Goal: Information Seeking & Learning: Find specific fact

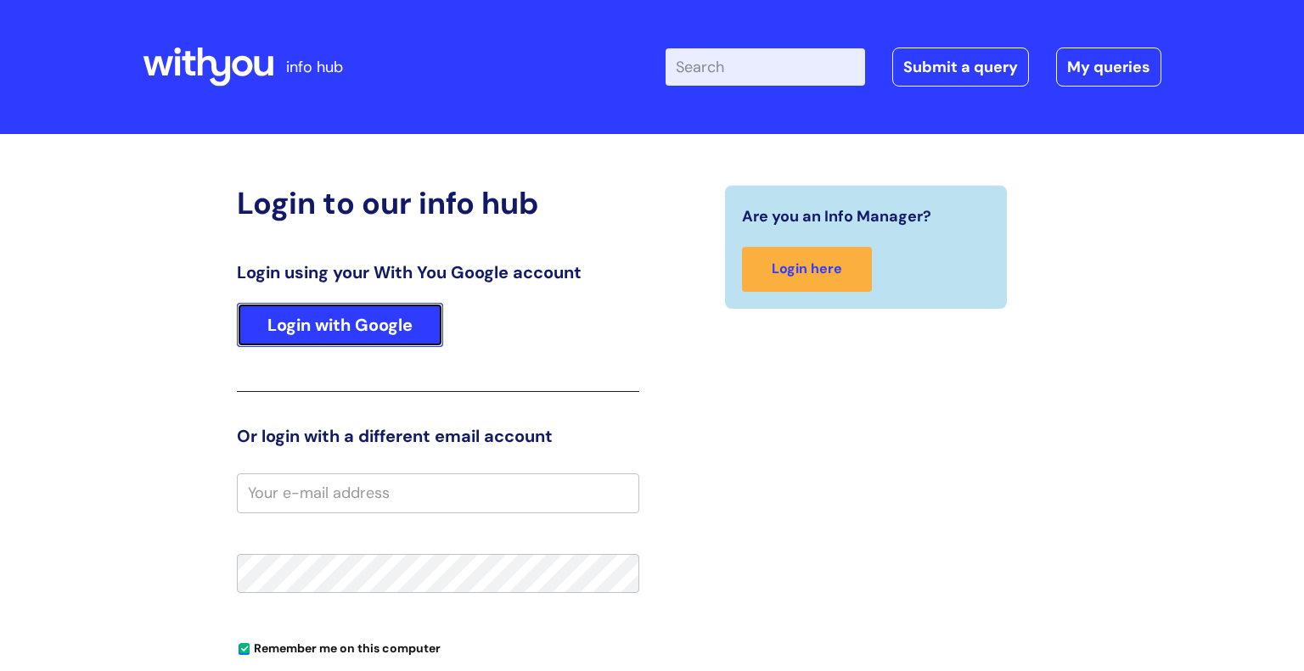
click at [347, 322] on link "Login with Google" at bounding box center [340, 325] width 206 height 44
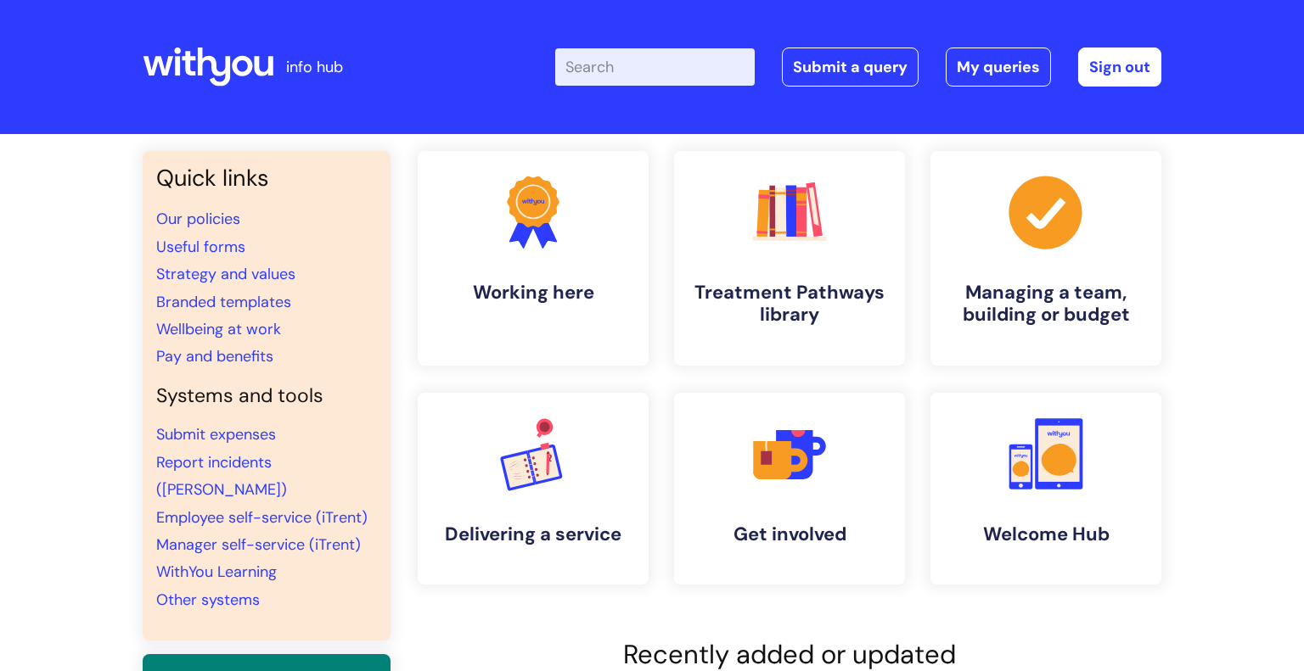
click at [638, 69] on input "Enter your search term here..." at bounding box center [654, 66] width 199 height 37
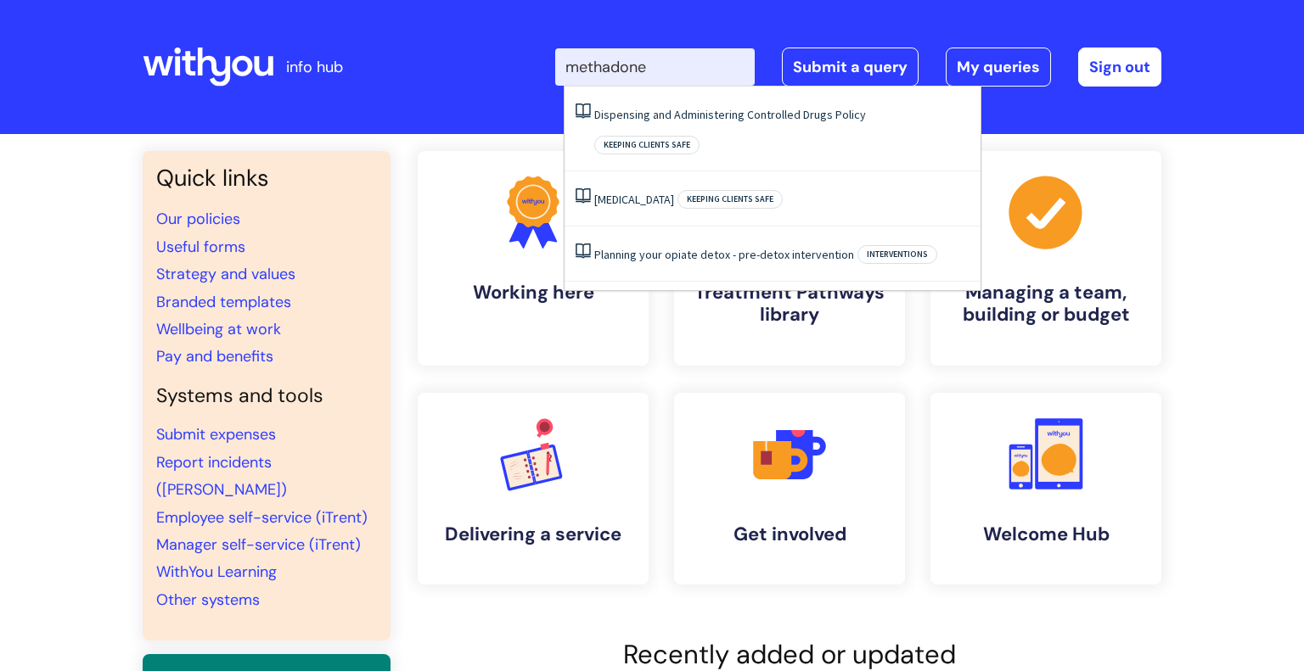
type input "methadone"
click button "Search" at bounding box center [0, 0] width 0 height 0
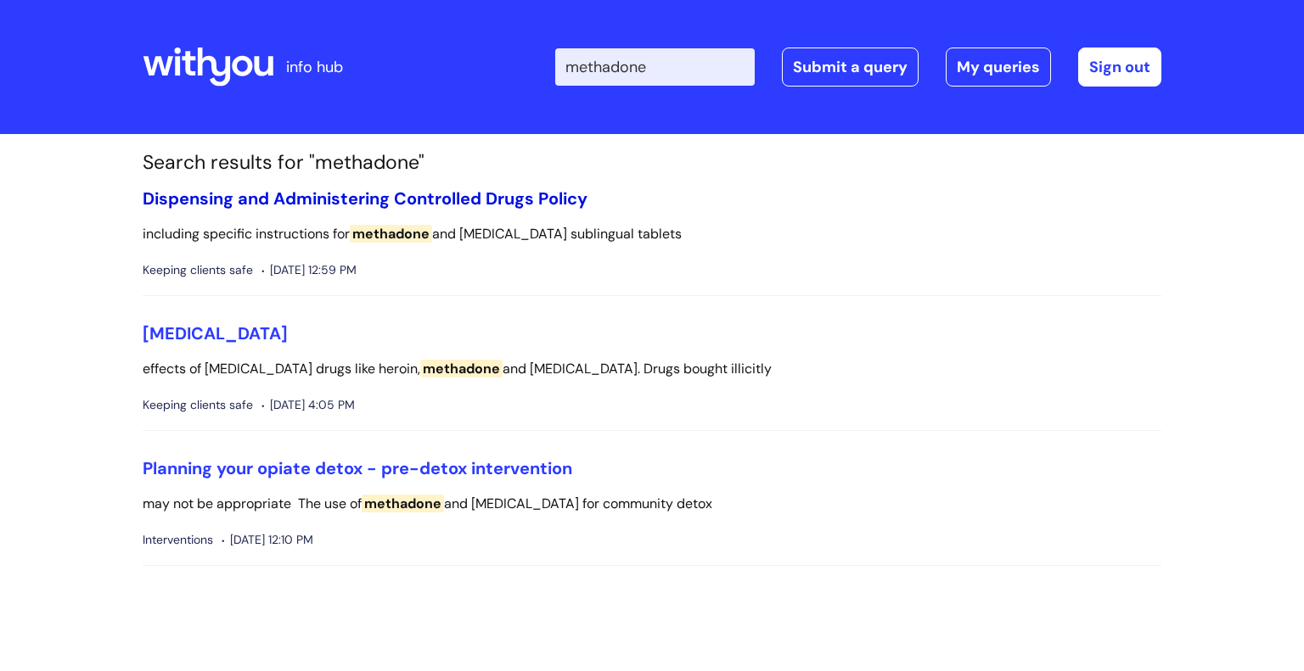
click at [374, 194] on link "Dispensing and Administering Controlled Drugs Policy" at bounding box center [365, 199] width 445 height 22
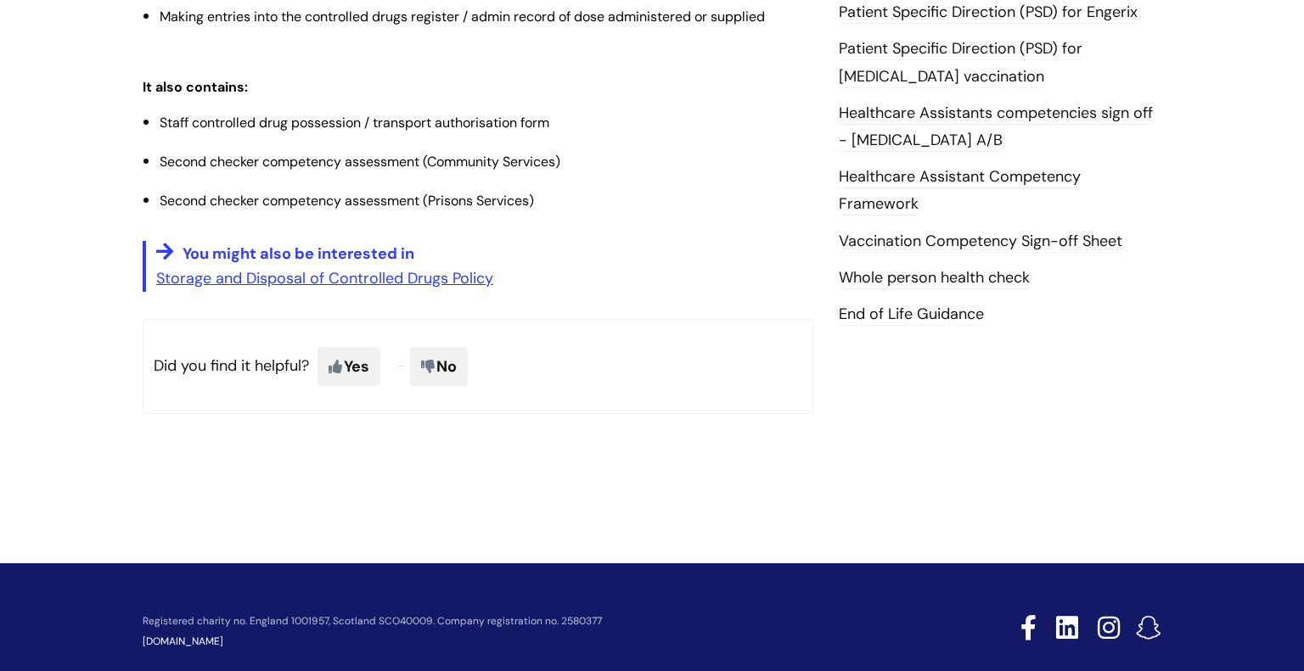
scroll to position [843, 0]
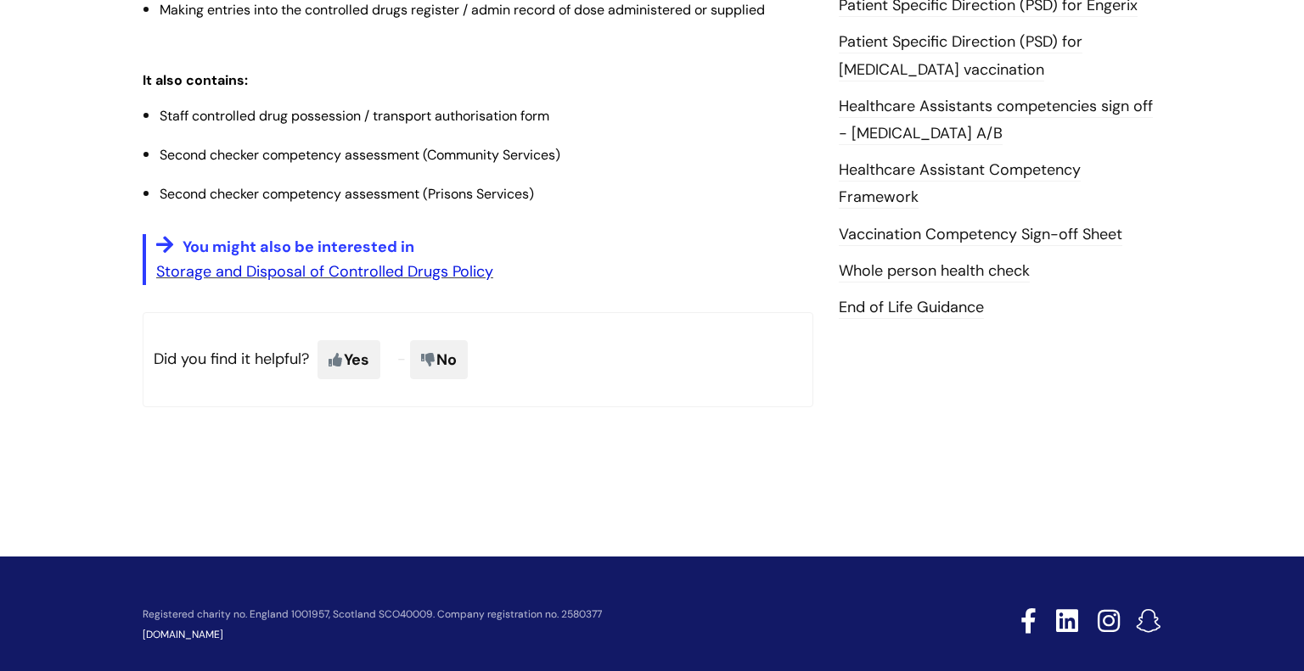
click at [360, 269] on link "Storage and Disposal of Controlled Drugs Policy" at bounding box center [324, 271] width 337 height 20
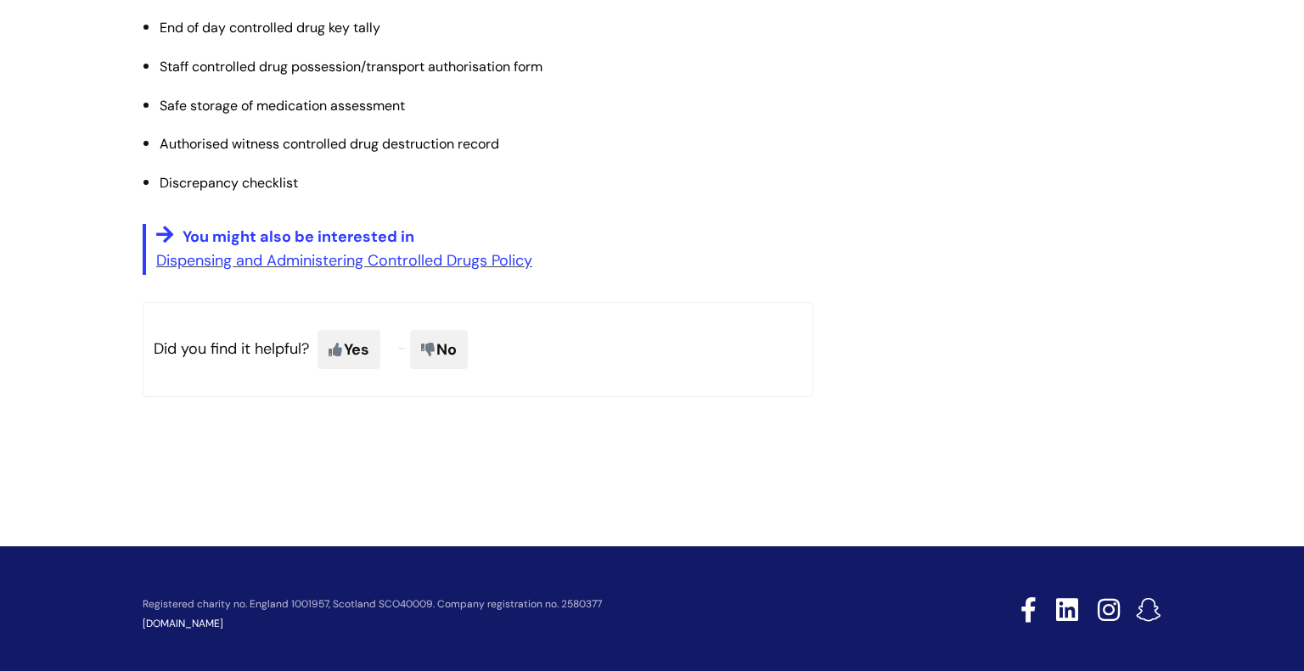
scroll to position [1225, 0]
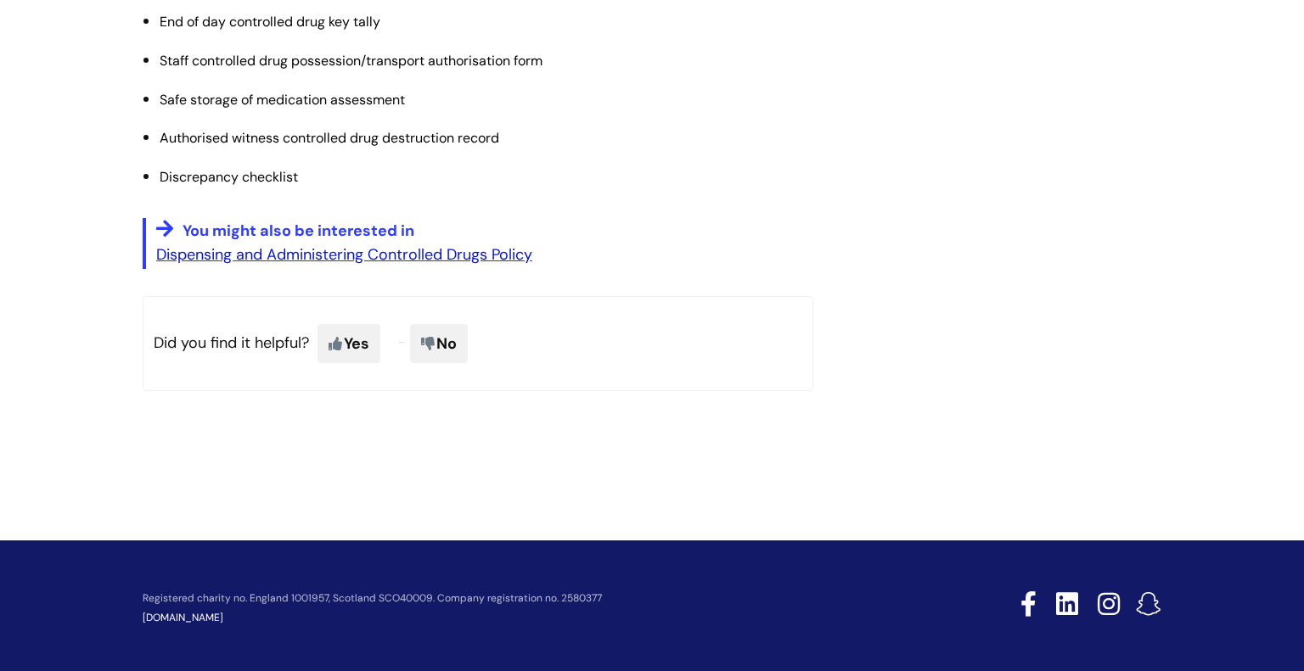
click at [380, 260] on link "Dispensing and Administering Controlled Drugs Policy" at bounding box center [344, 254] width 376 height 20
